Goal: Task Accomplishment & Management: Use online tool/utility

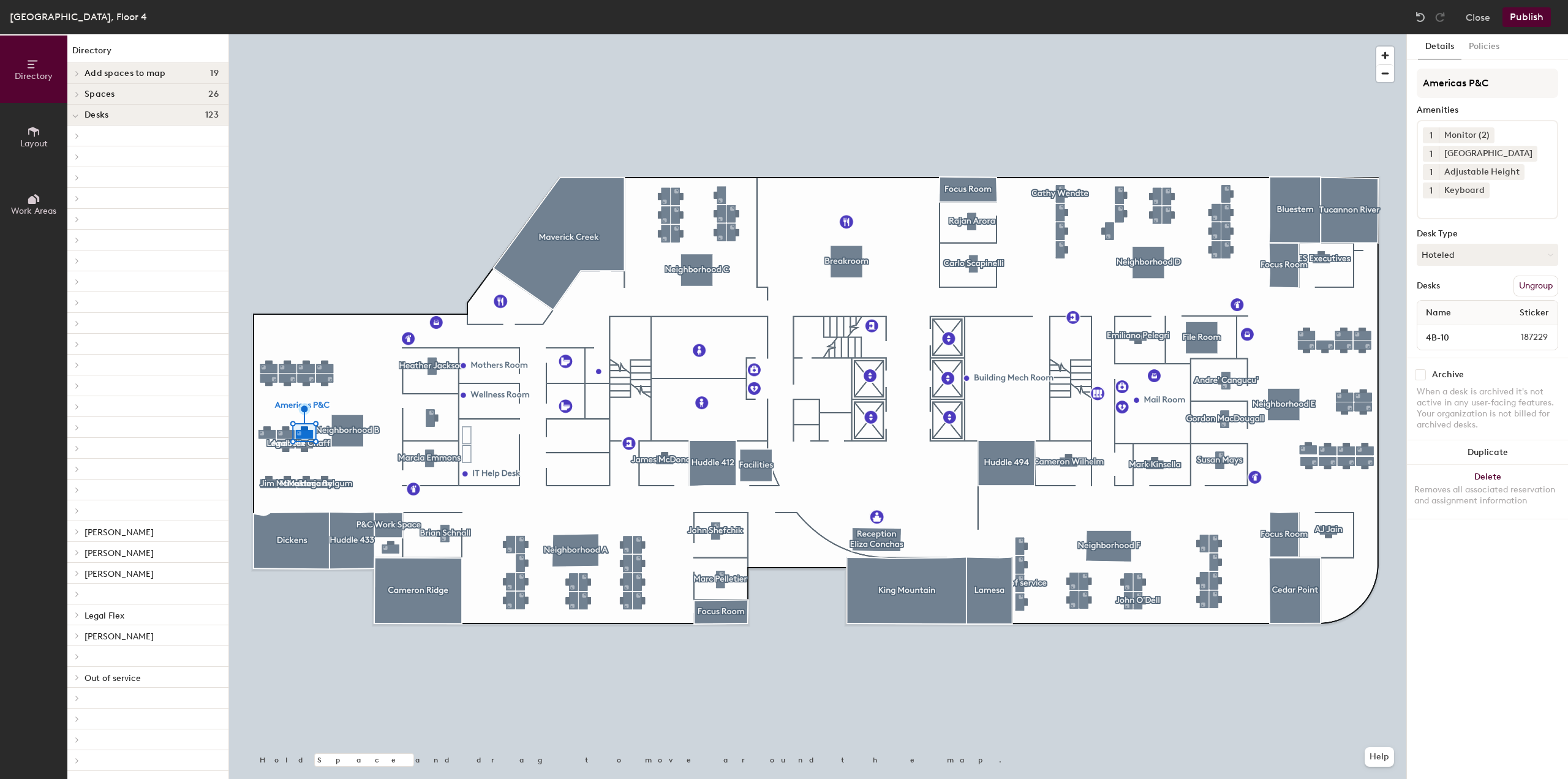
click at [1536, 288] on button "Ungroup" at bounding box center [1536, 286] width 45 height 21
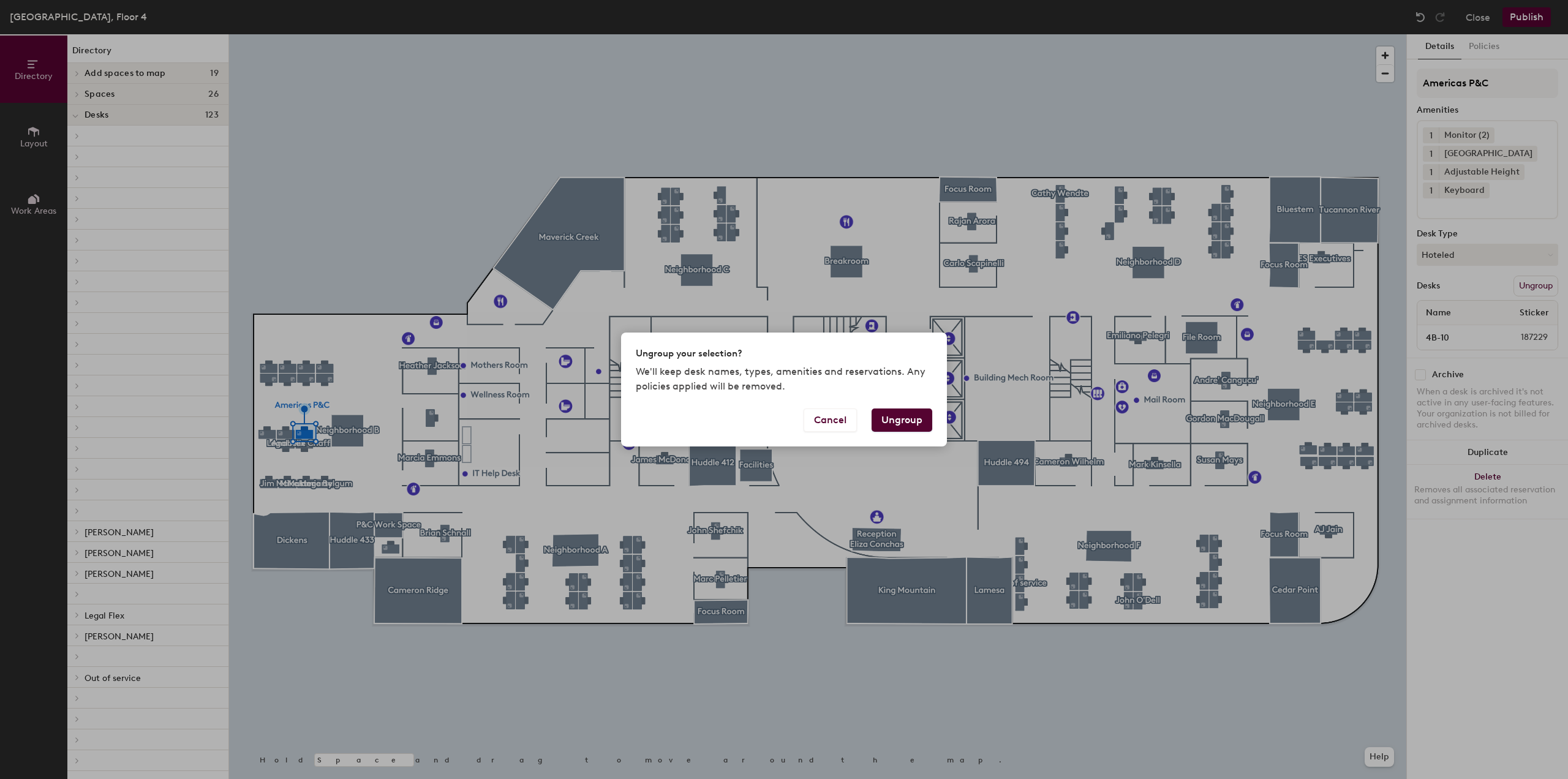
click at [907, 417] on button "Ungroup" at bounding box center [902, 420] width 61 height 23
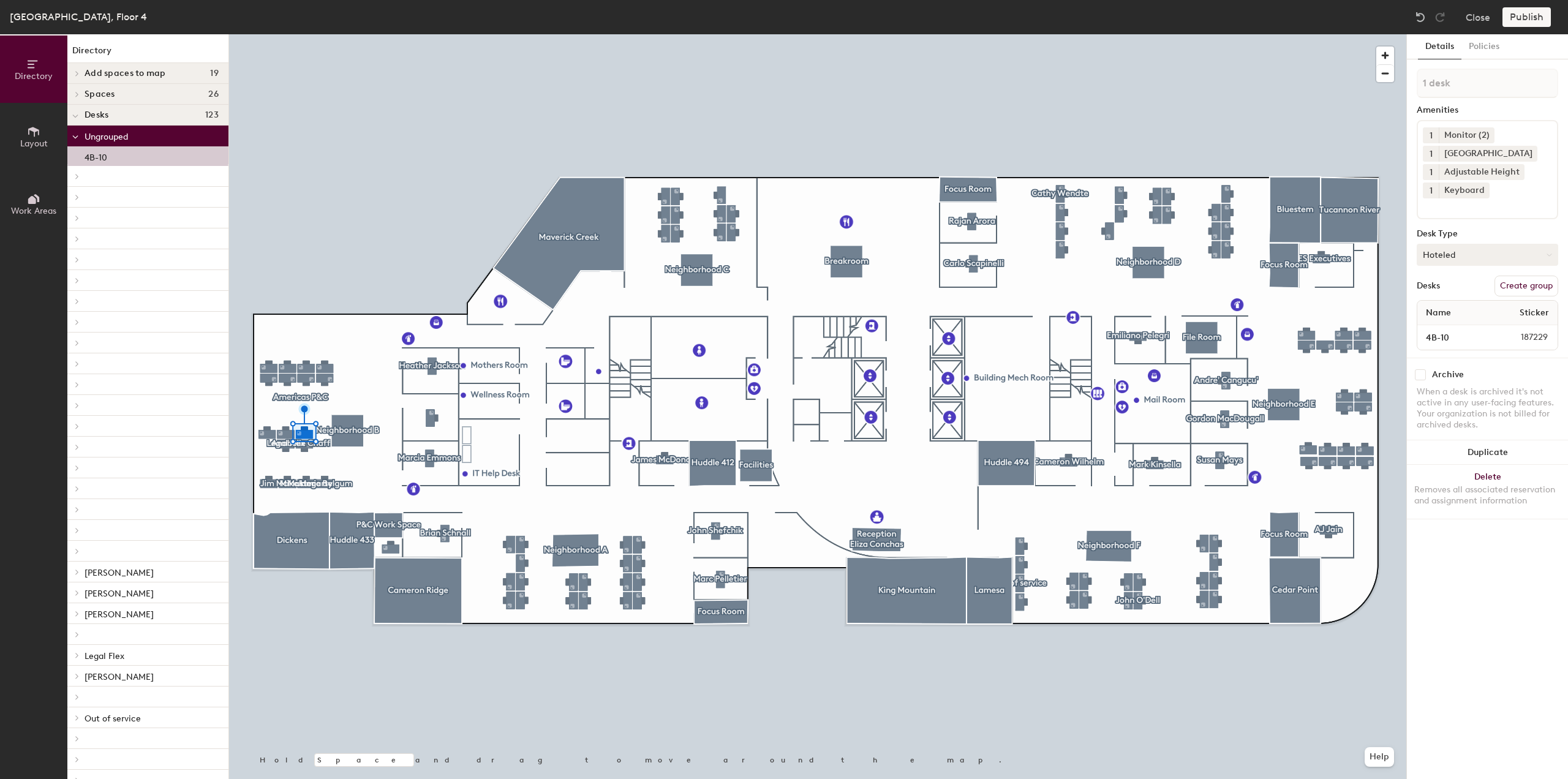
click at [1459, 254] on button "Hoteled" at bounding box center [1487, 255] width 142 height 22
click at [1454, 298] on div "Assigned" at bounding box center [1478, 292] width 123 height 19
click at [1521, 21] on div "Publish" at bounding box center [1530, 17] width 56 height 20
click at [1512, 281] on button "Create group" at bounding box center [1526, 286] width 64 height 21
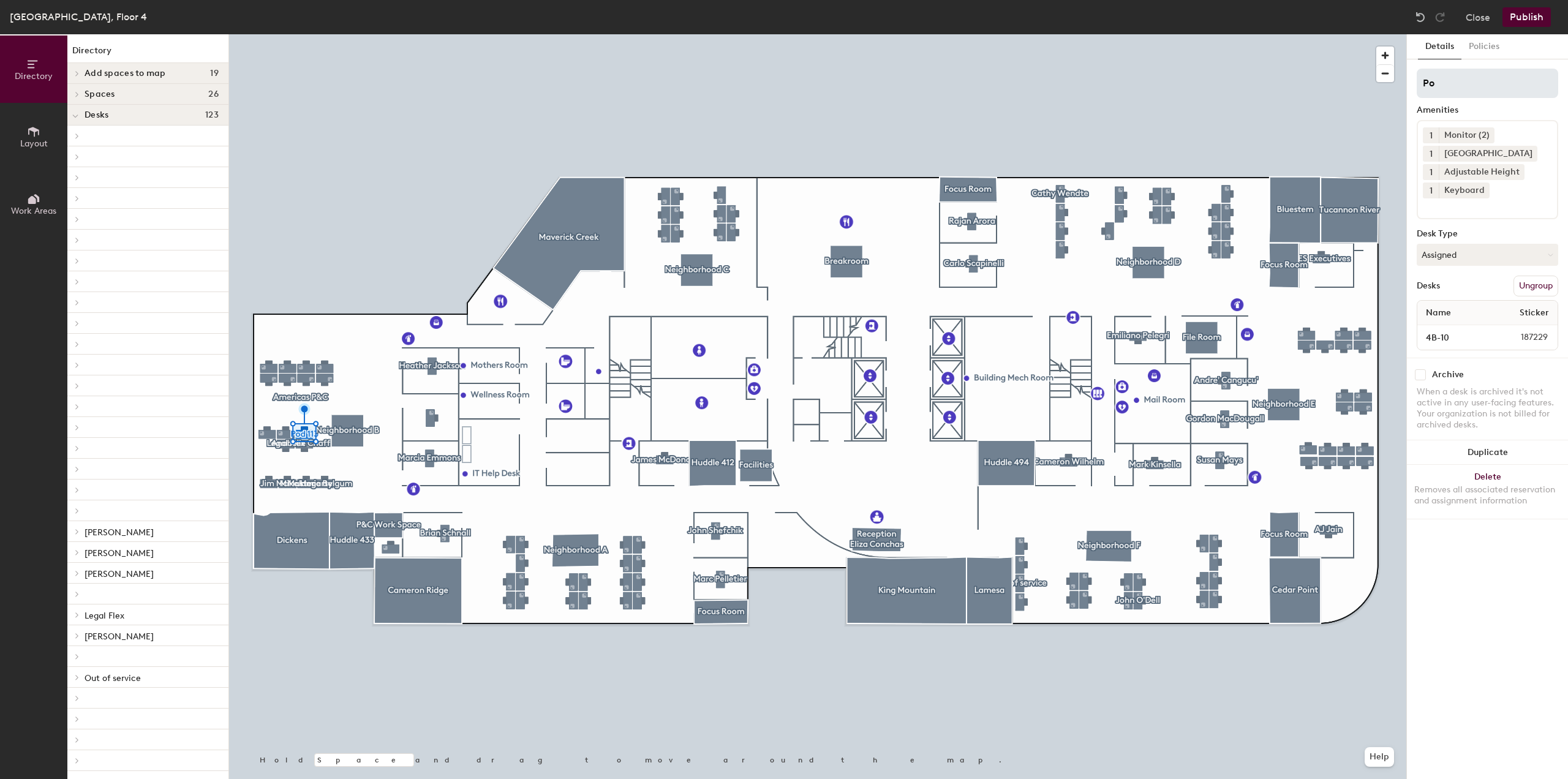
type input "P"
click at [1534, 16] on button "Publish" at bounding box center [1527, 17] width 48 height 20
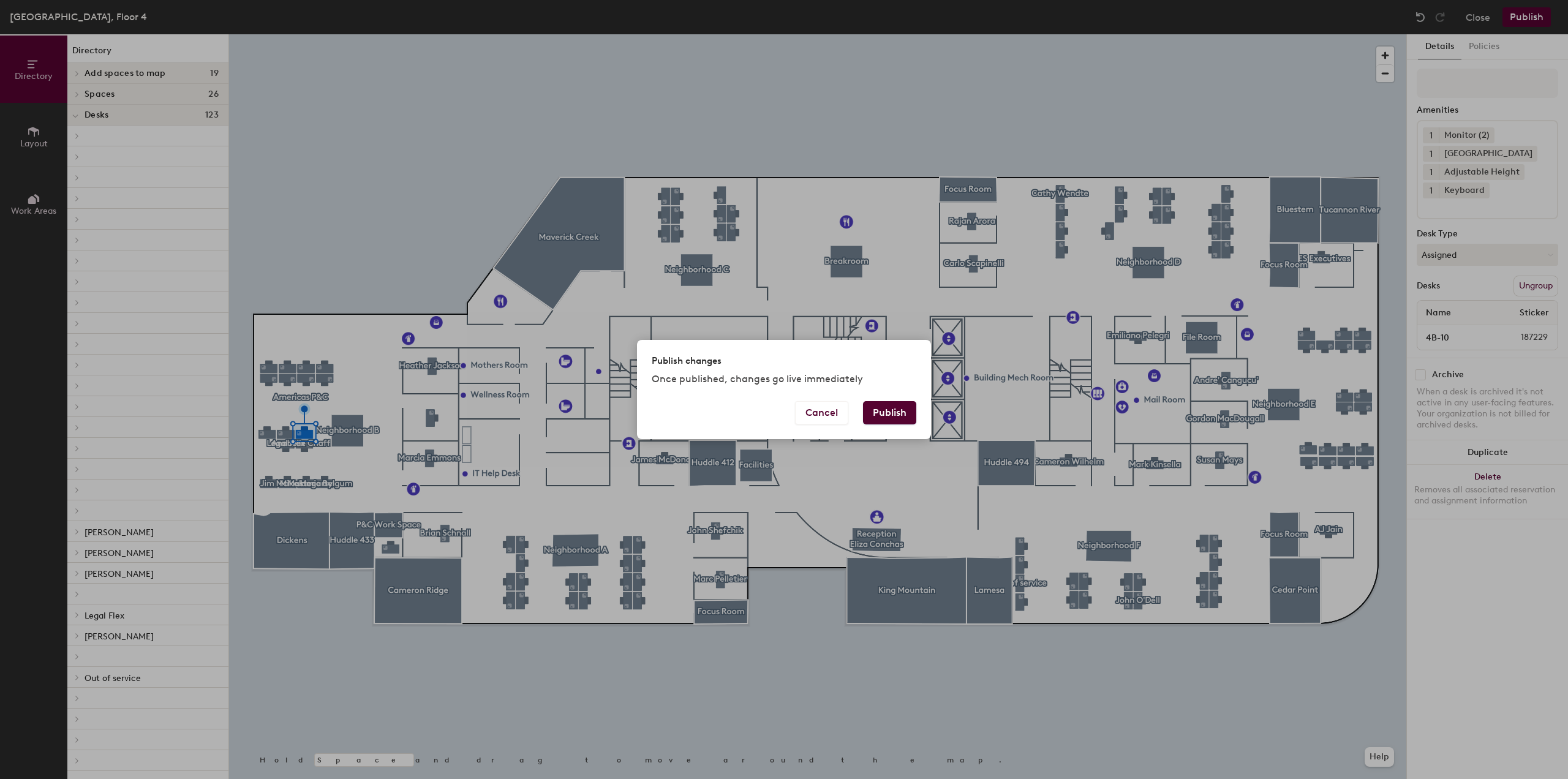
click at [891, 411] on button "Publish" at bounding box center [889, 413] width 53 height 23
